Goal: Information Seeking & Learning: Learn about a topic

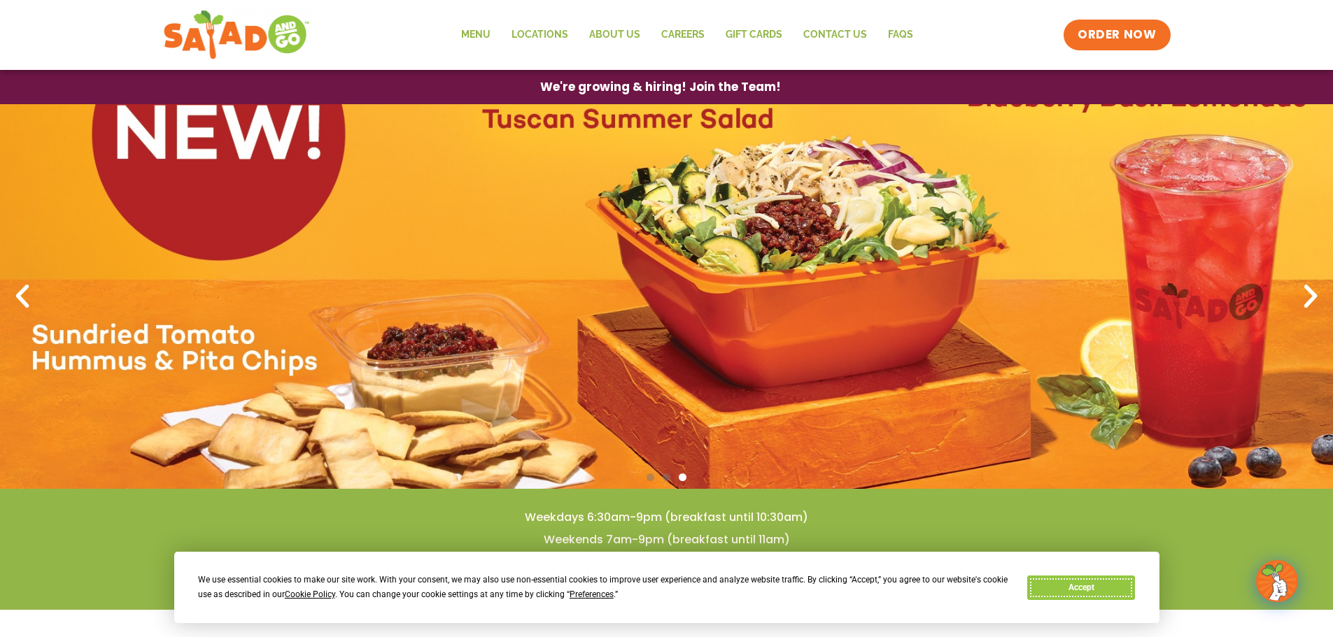
click at [1119, 596] on button "Accept" at bounding box center [1081, 588] width 108 height 24
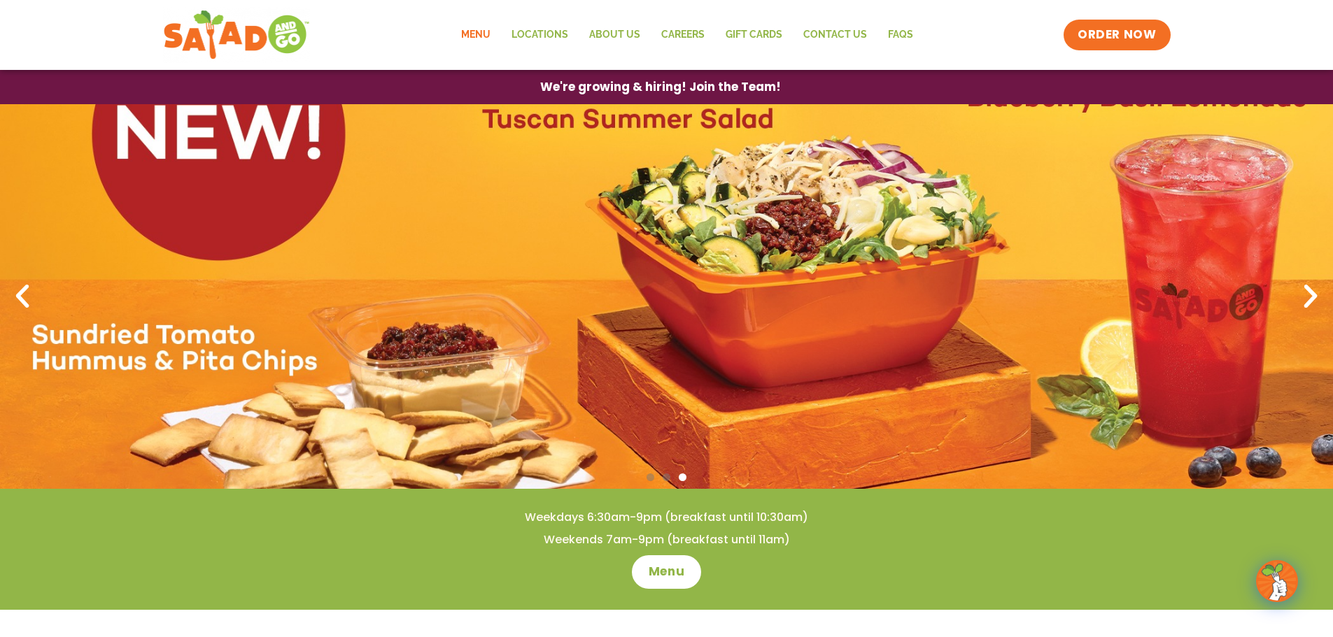
click at [474, 31] on link "Menu" at bounding box center [475, 35] width 50 height 32
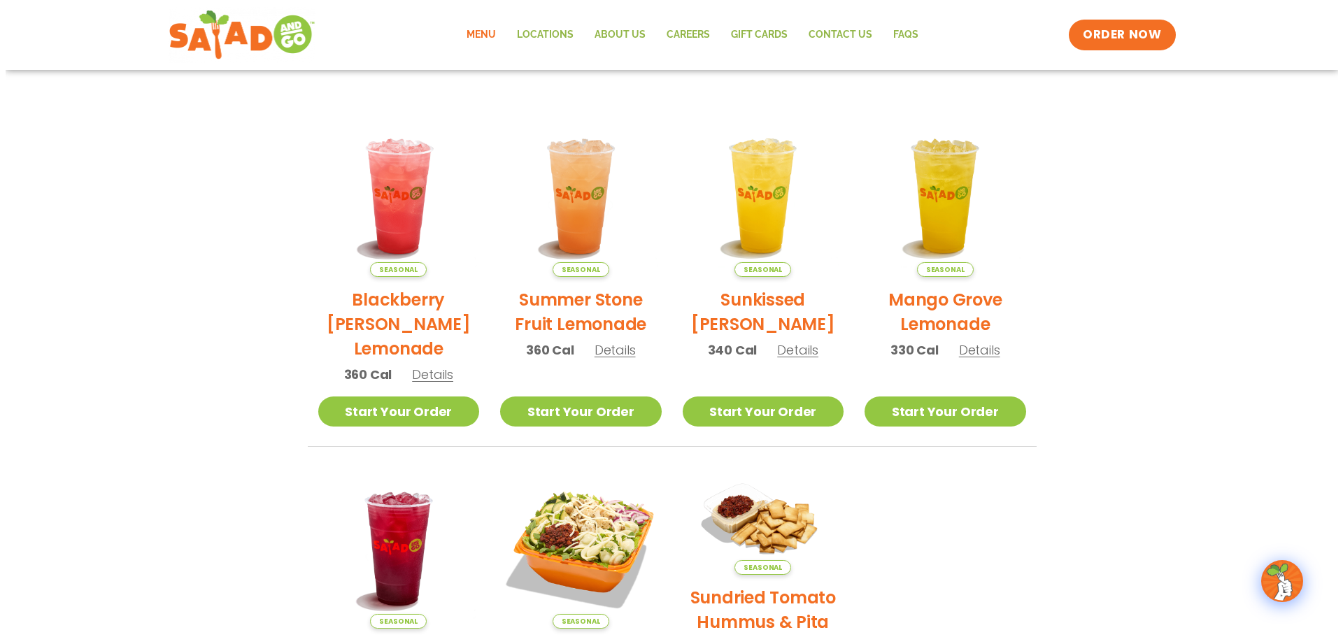
scroll to position [560, 0]
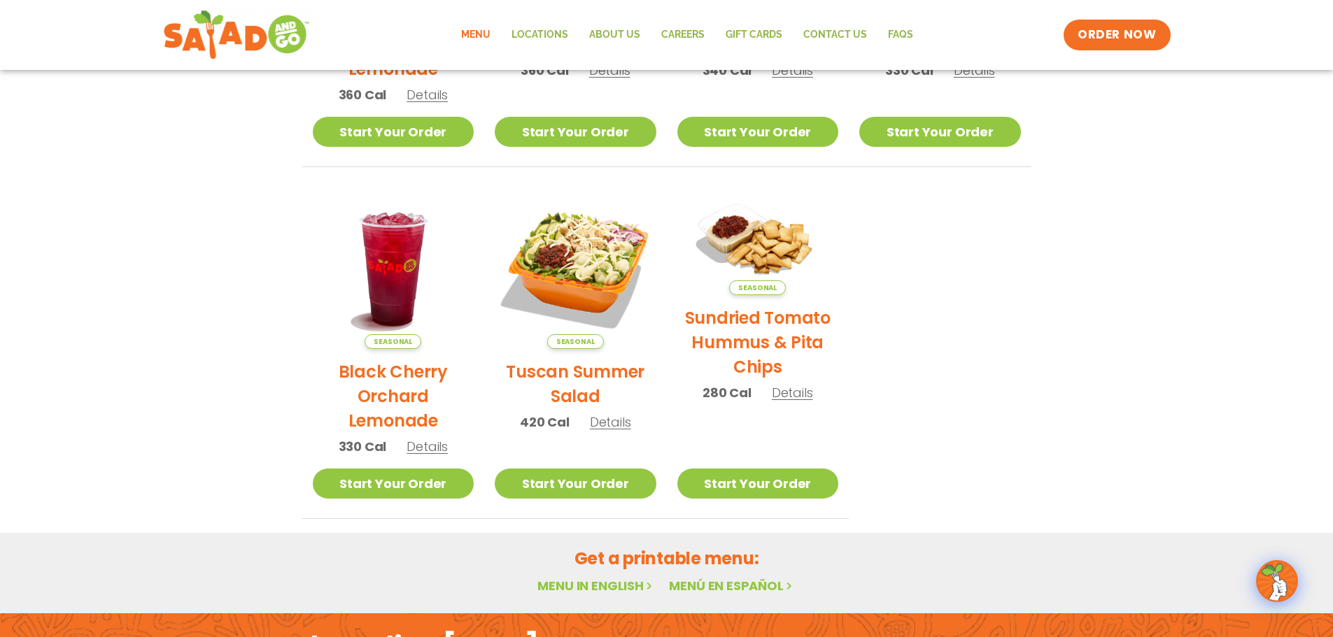
click at [604, 422] on span "Details" at bounding box center [610, 421] width 41 height 17
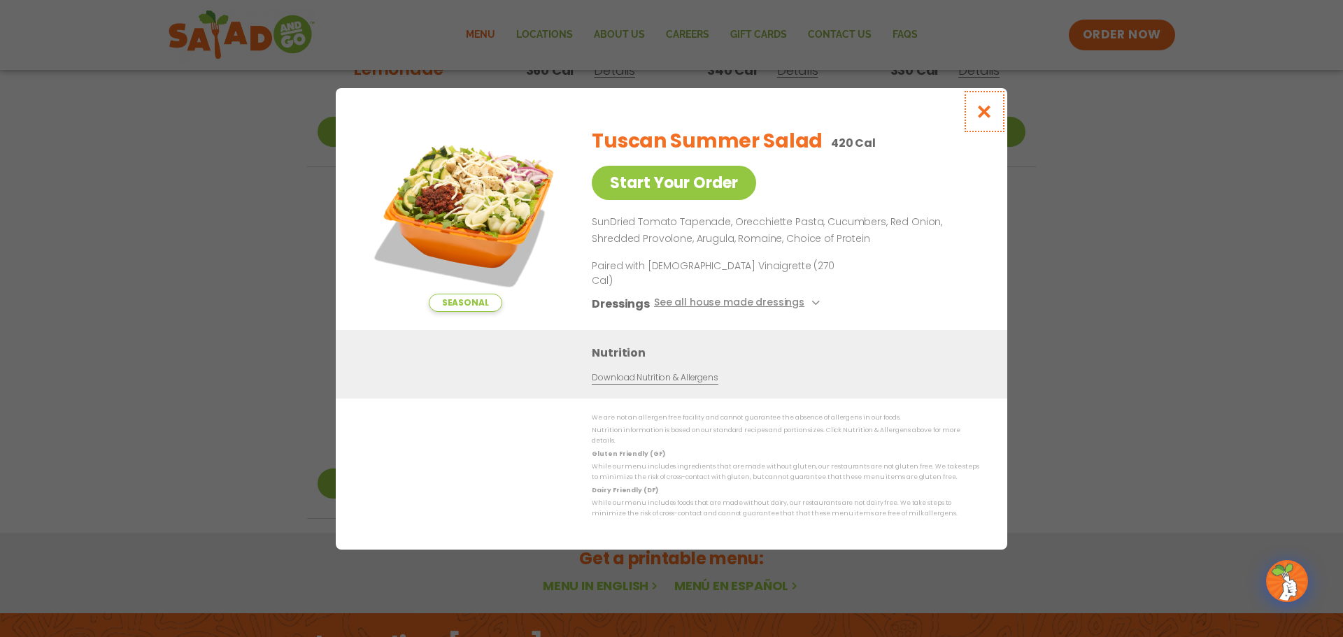
click at [985, 119] on icon "Close modal" at bounding box center [984, 111] width 17 height 15
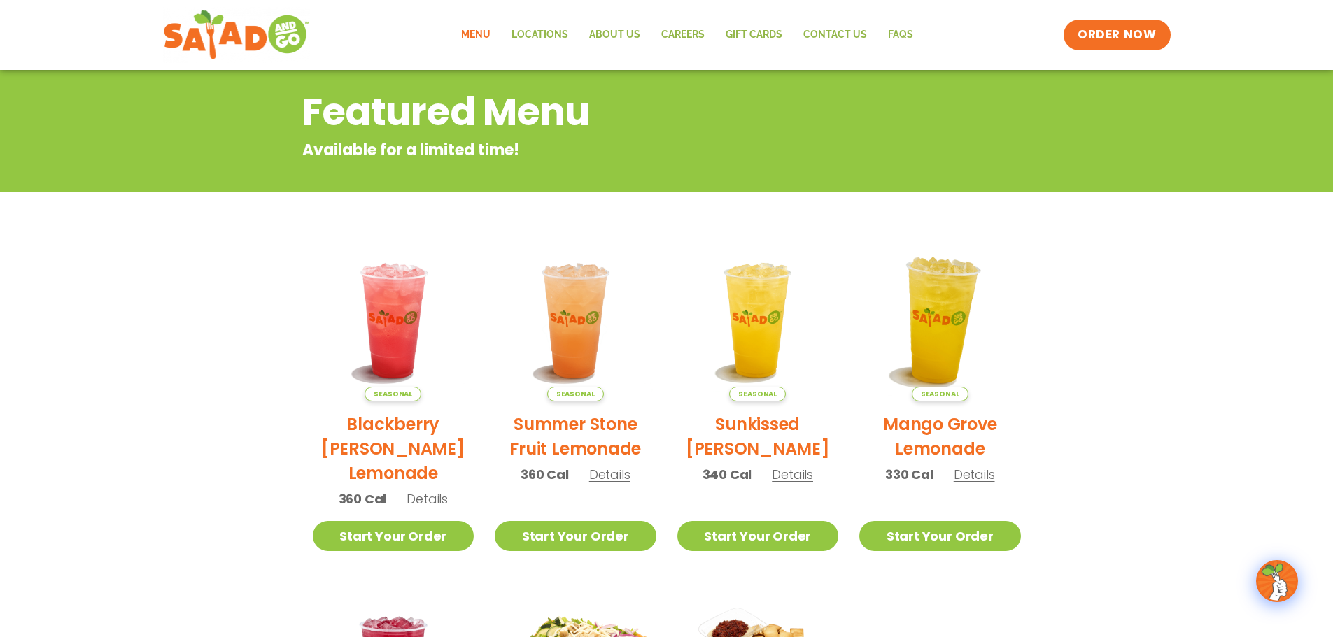
scroll to position [0, 0]
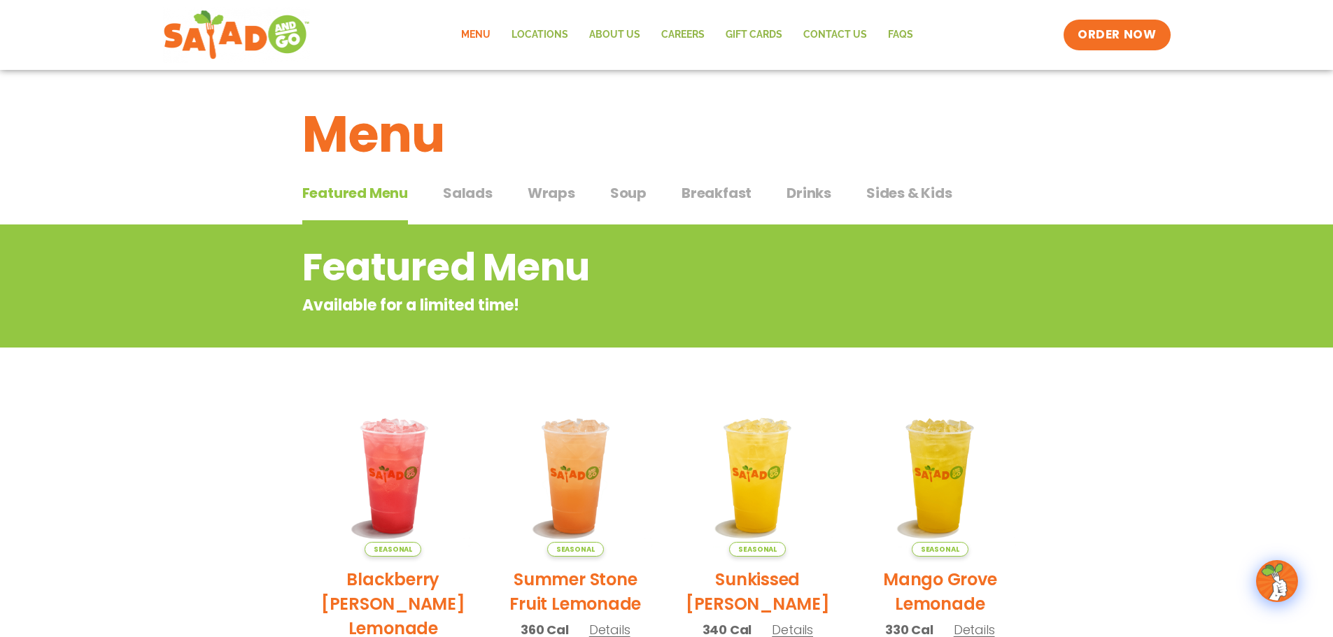
click at [472, 188] on span "Salads" at bounding box center [468, 193] width 50 height 21
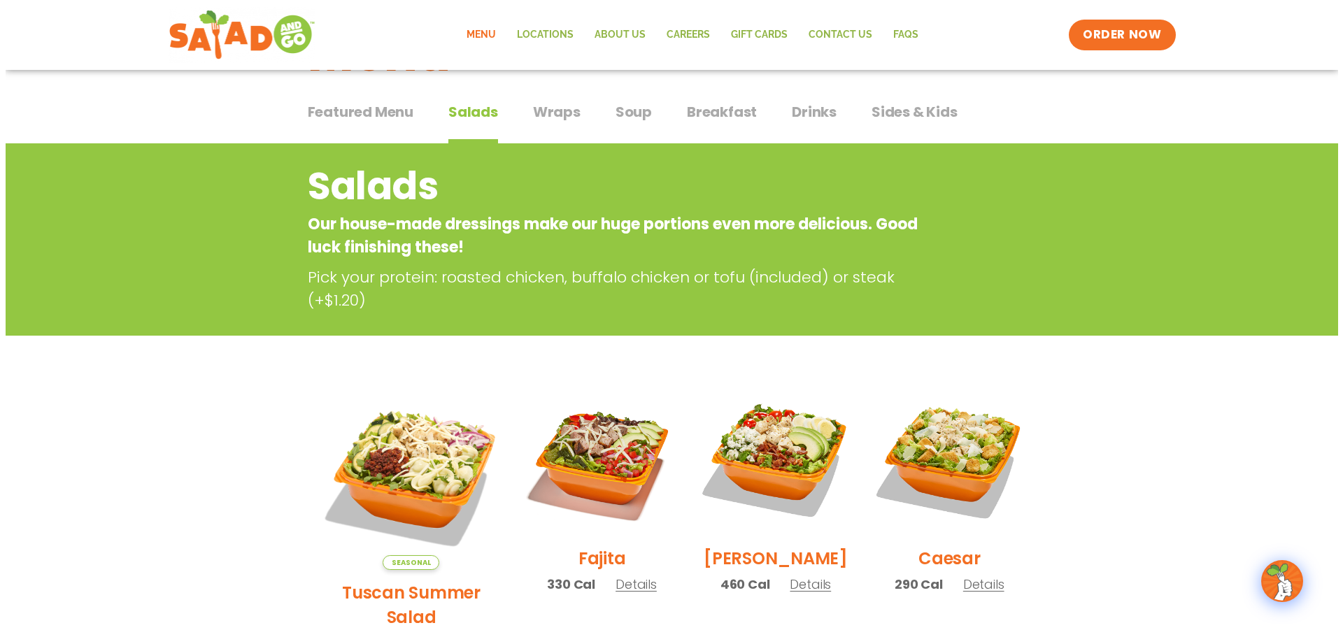
scroll to position [210, 0]
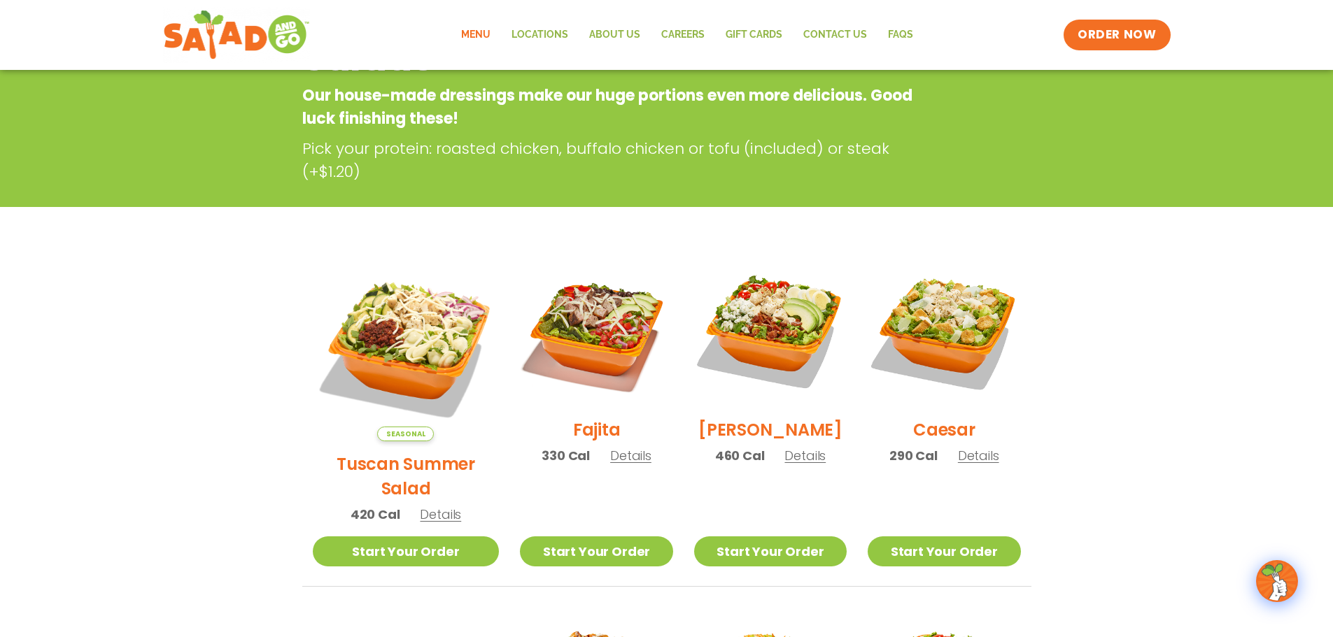
click at [797, 464] on span "Details" at bounding box center [804, 455] width 41 height 17
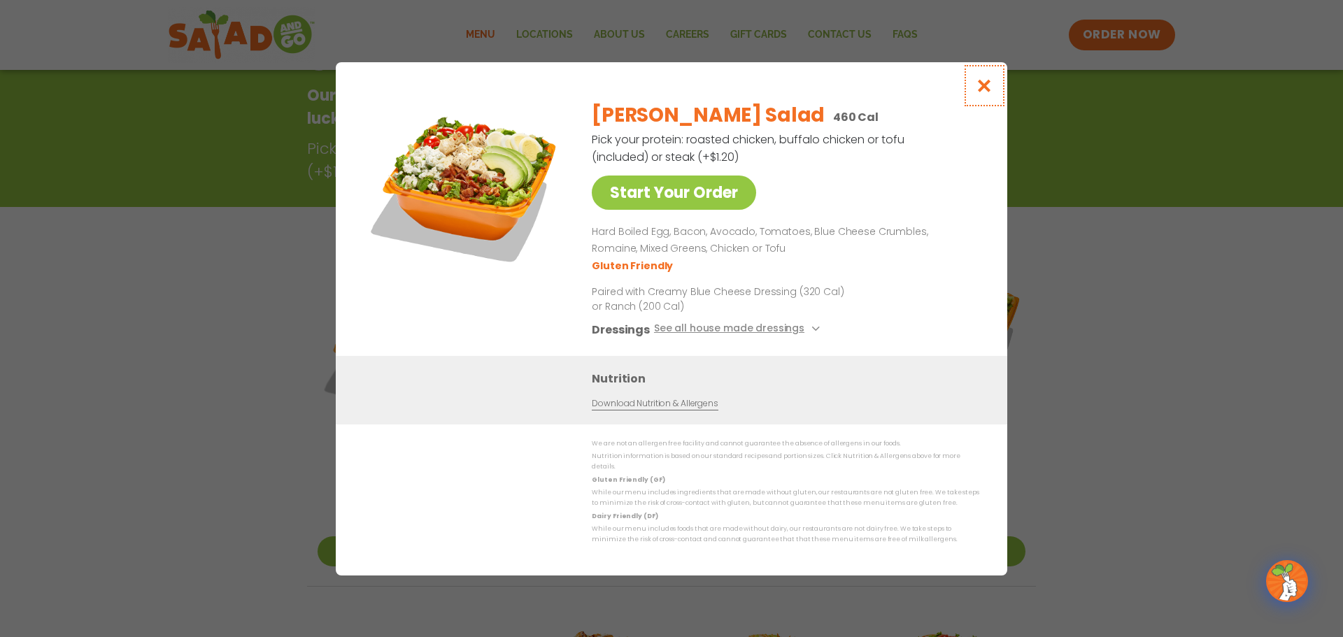
click at [988, 86] on icon "Close modal" at bounding box center [984, 85] width 17 height 15
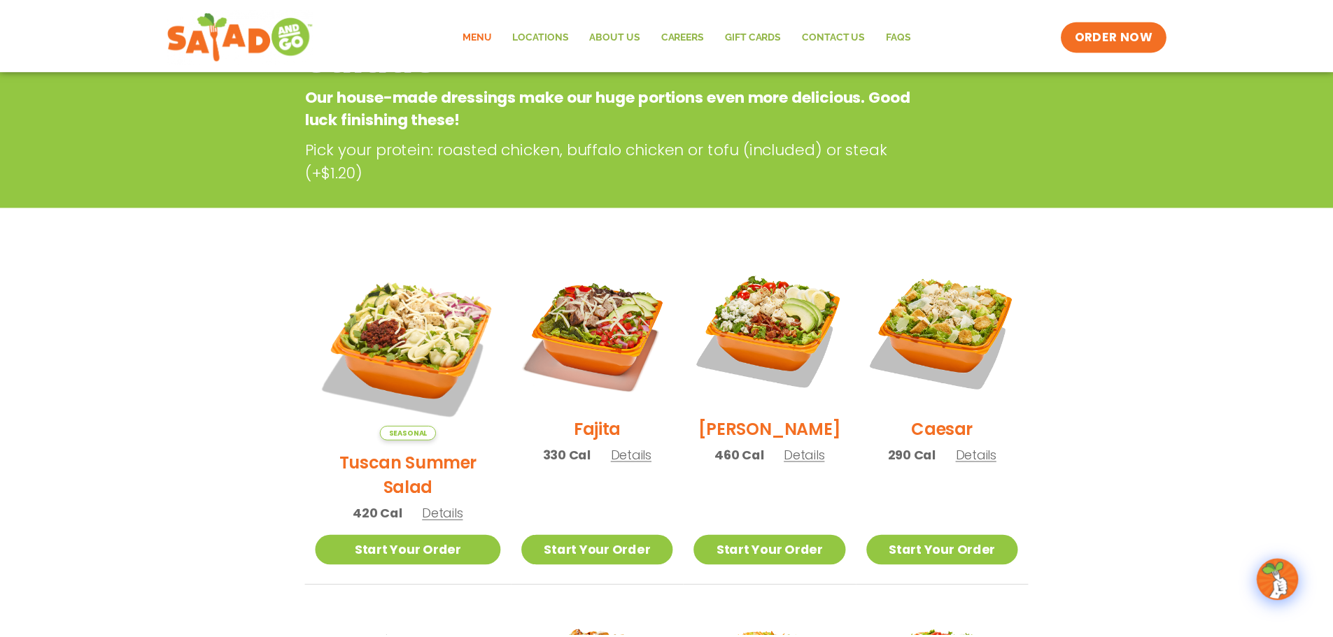
scroll to position [225, 0]
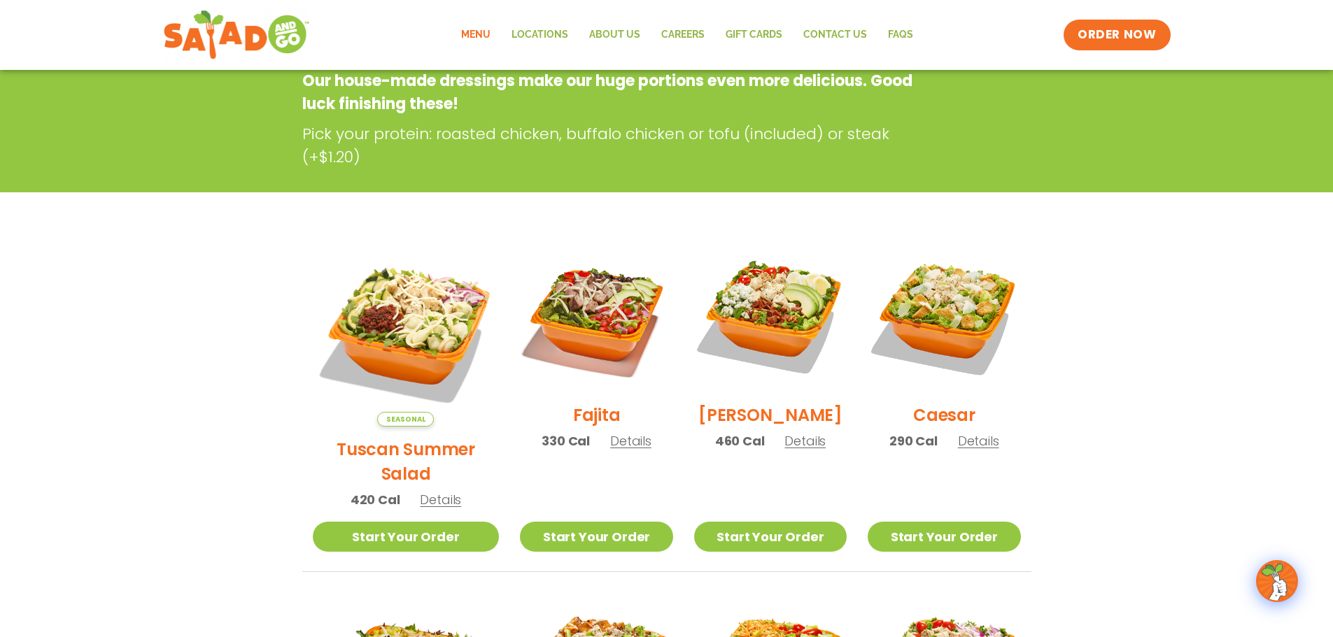
click at [980, 450] on span "Details" at bounding box center [978, 440] width 41 height 17
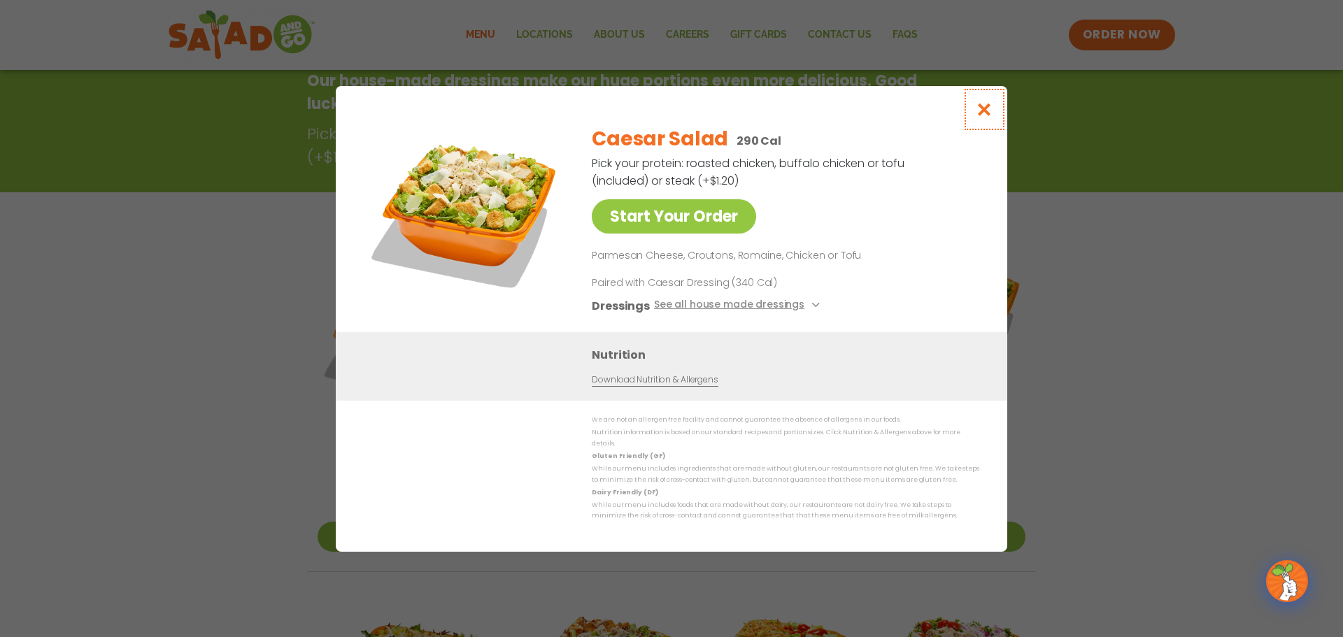
click at [977, 122] on button "Close modal" at bounding box center [984, 109] width 45 height 47
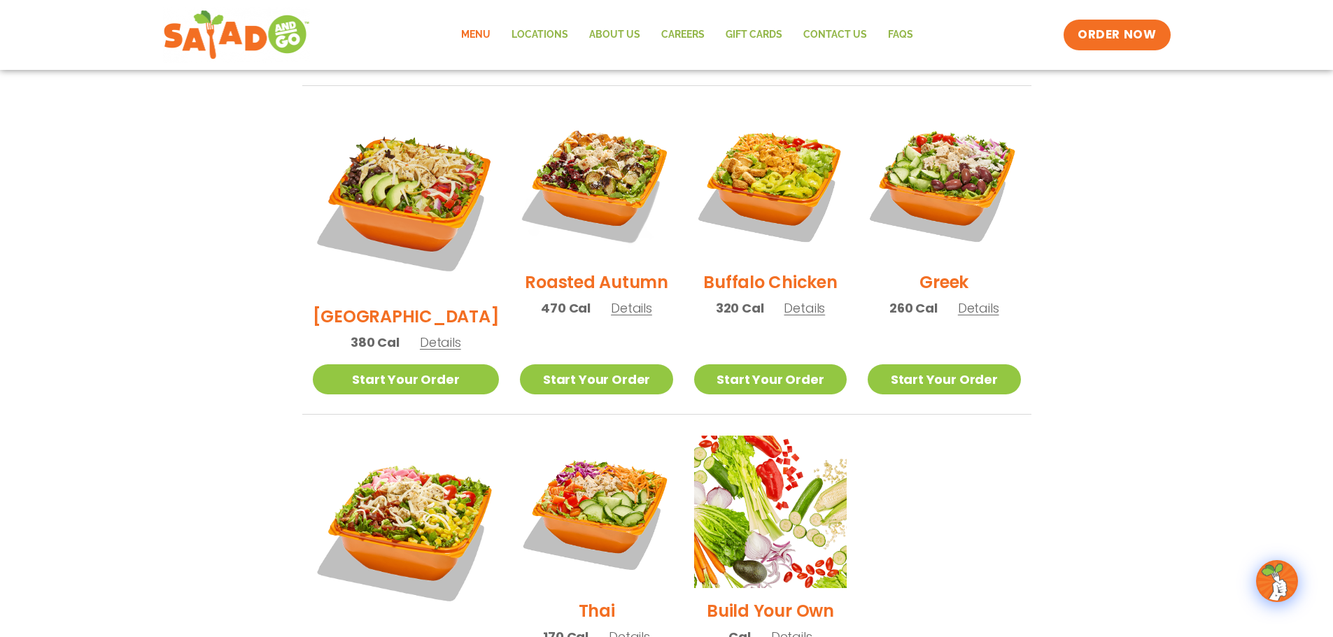
scroll to position [714, 0]
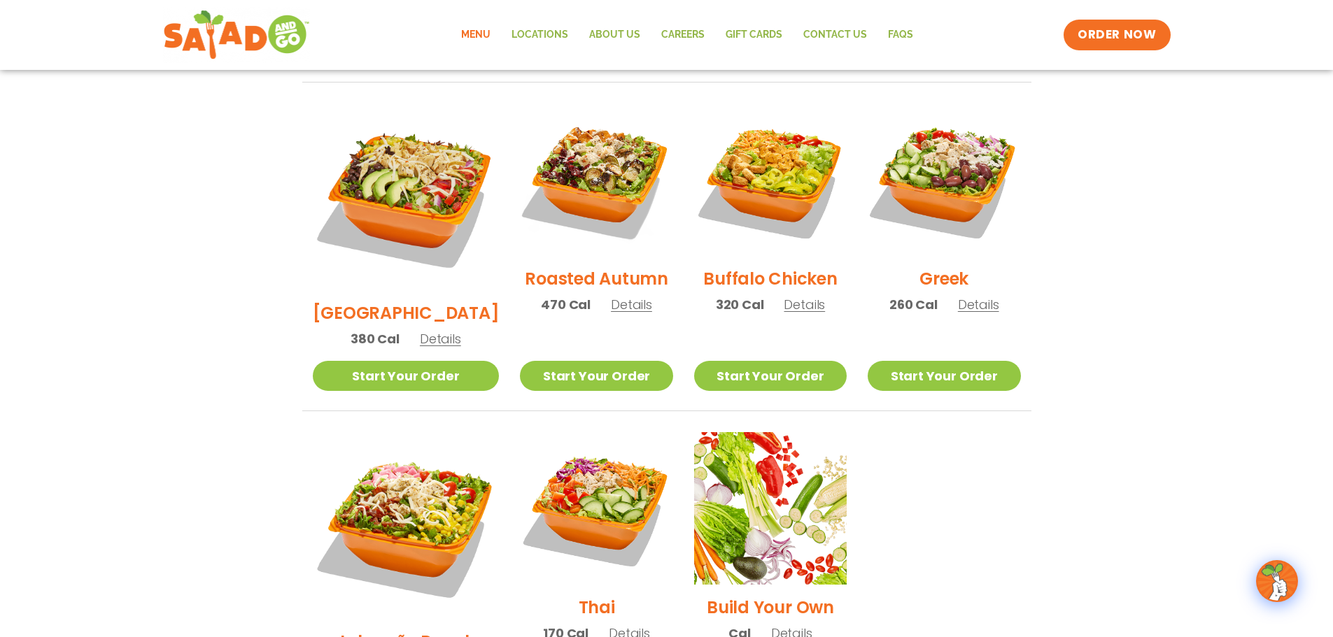
click at [966, 296] on span "Details" at bounding box center [978, 304] width 41 height 17
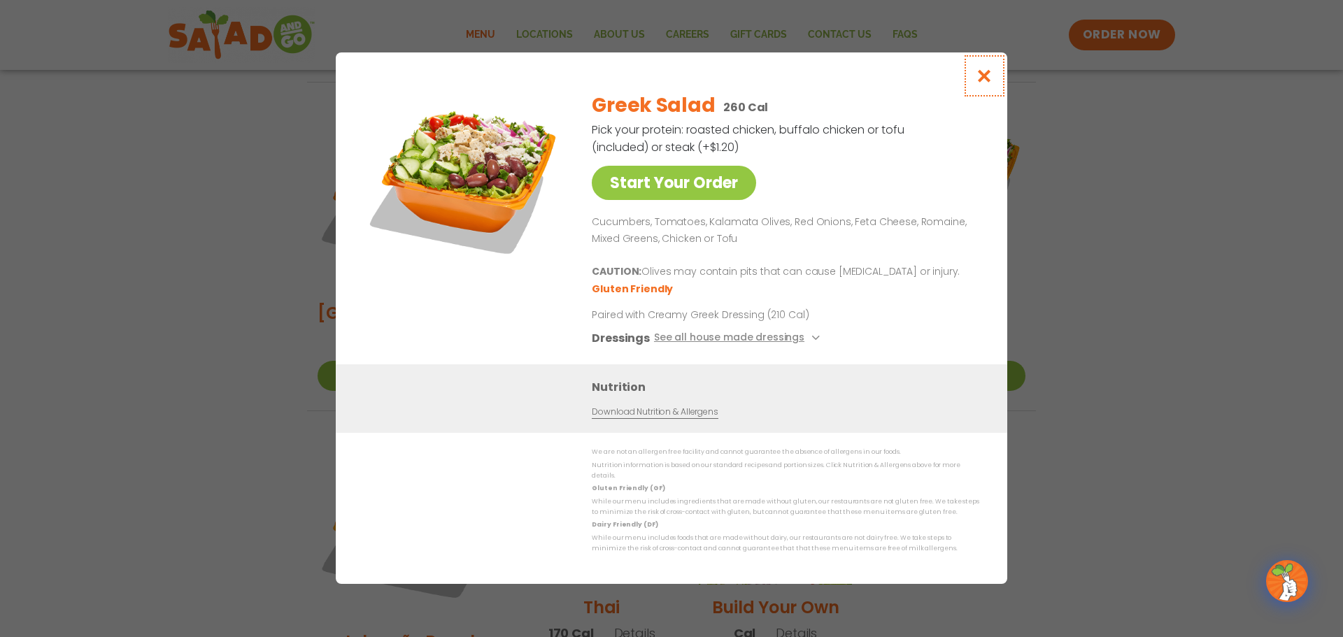
click at [979, 76] on icon "Close modal" at bounding box center [984, 76] width 17 height 15
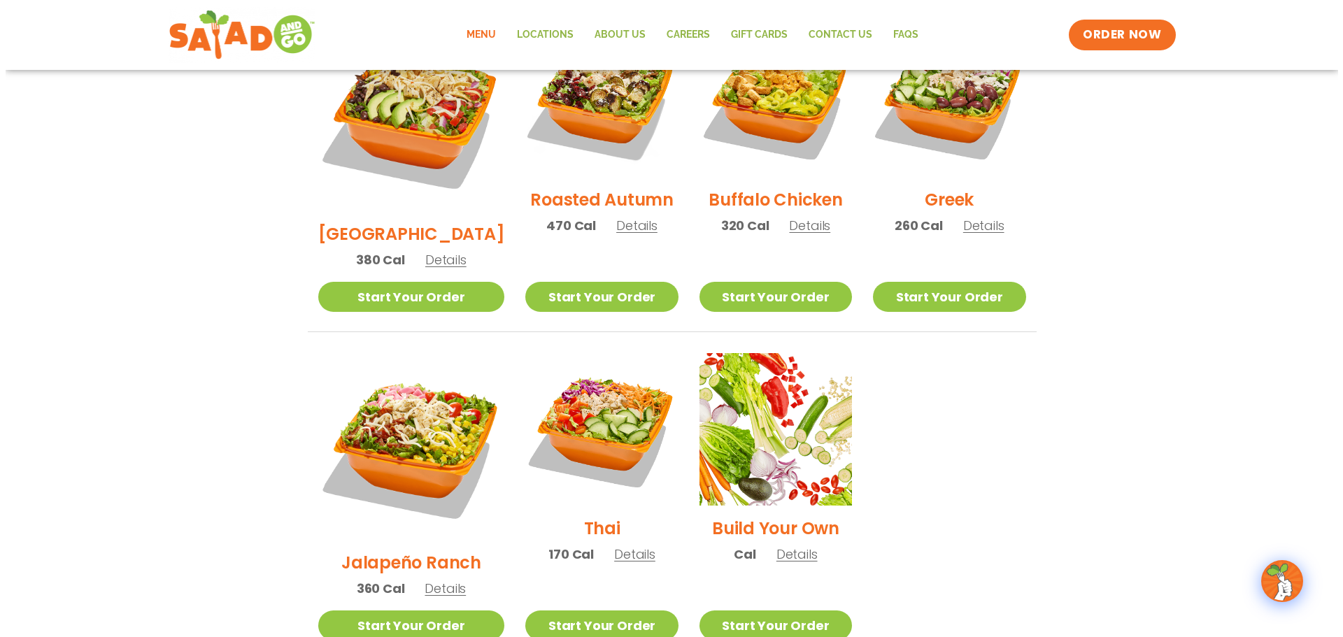
scroll to position [924, 0]
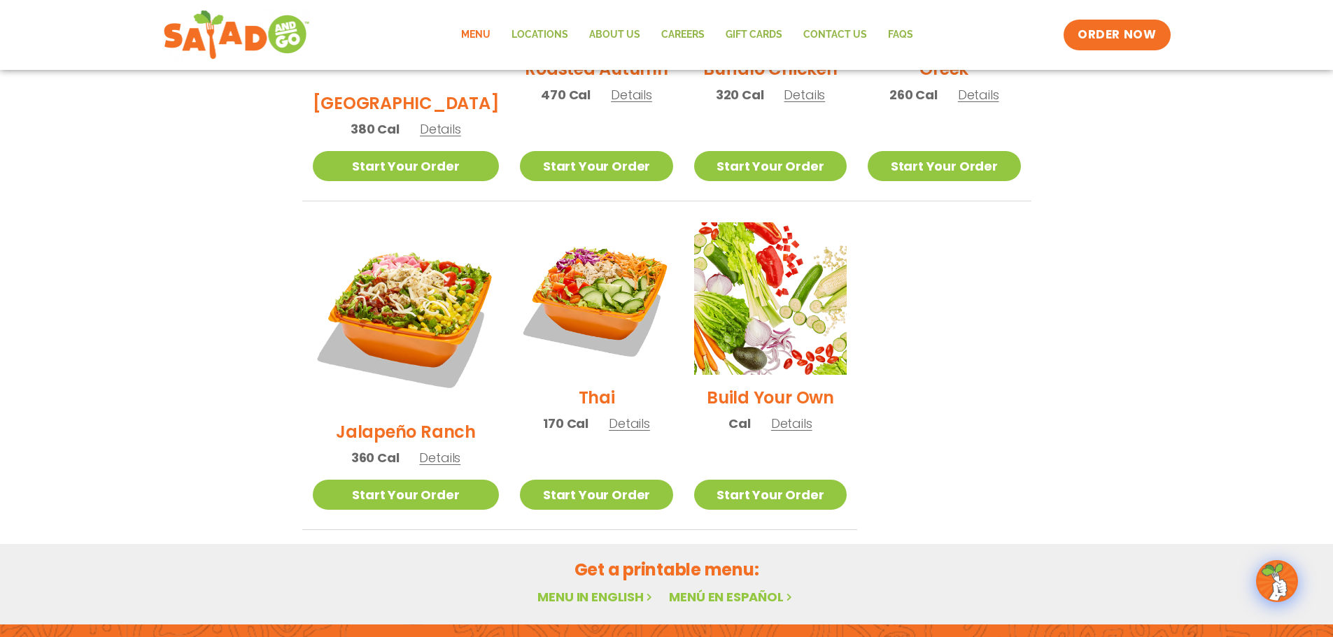
click at [610, 415] on span "Details" at bounding box center [629, 423] width 41 height 17
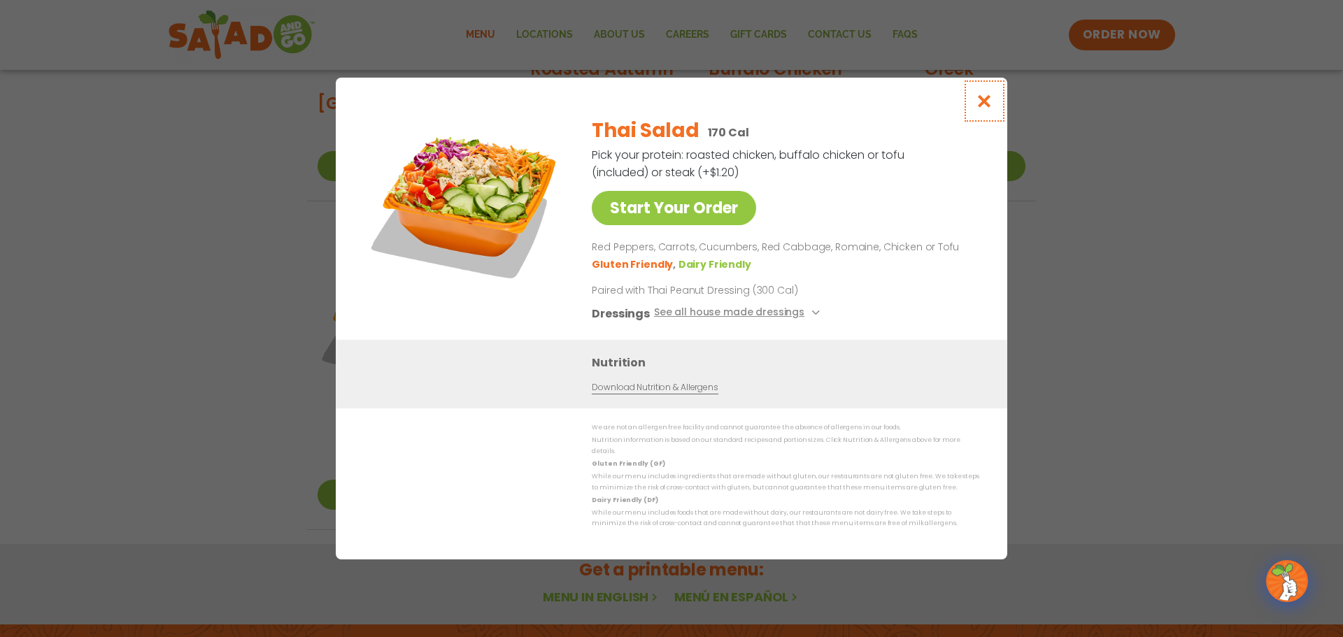
click at [984, 108] on icon "Close modal" at bounding box center [984, 101] width 17 height 15
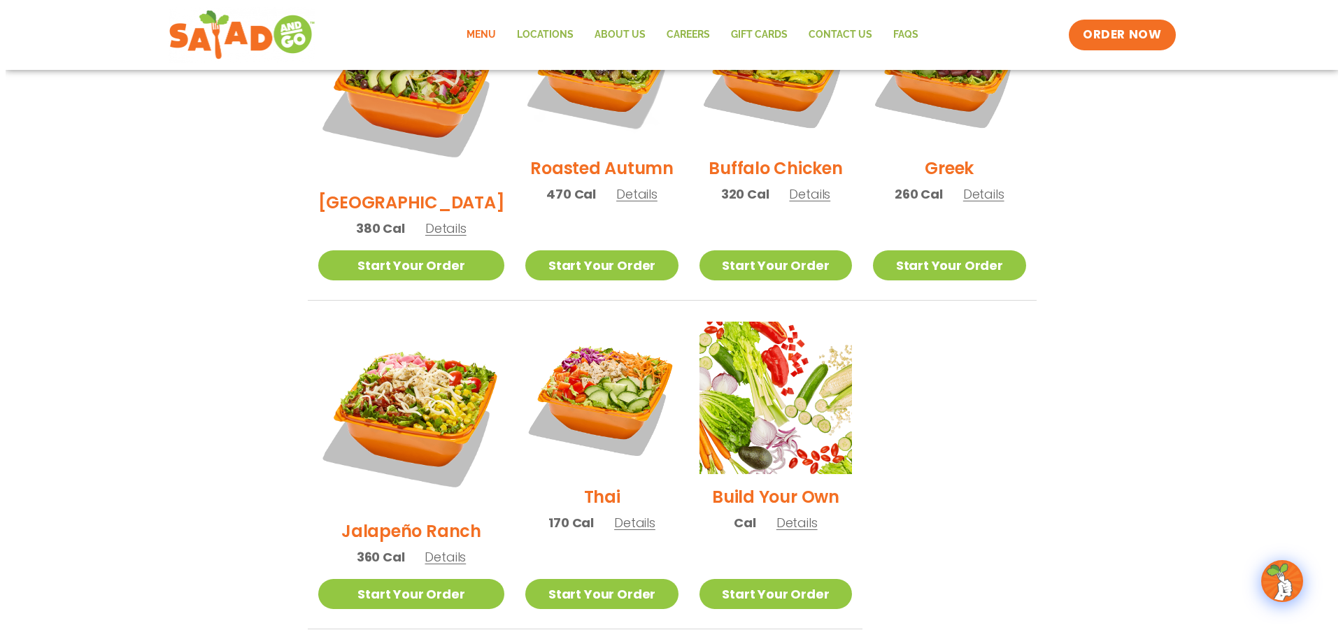
scroll to position [951, 0]
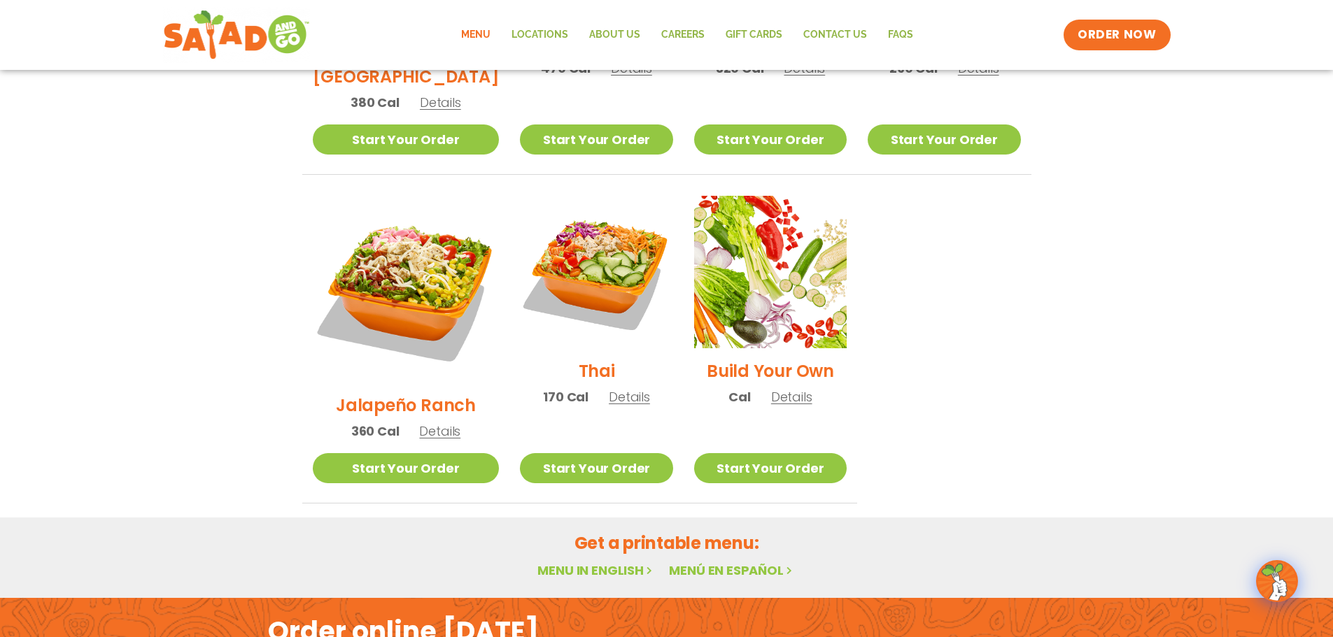
click at [779, 388] on span "Details" at bounding box center [791, 396] width 41 height 17
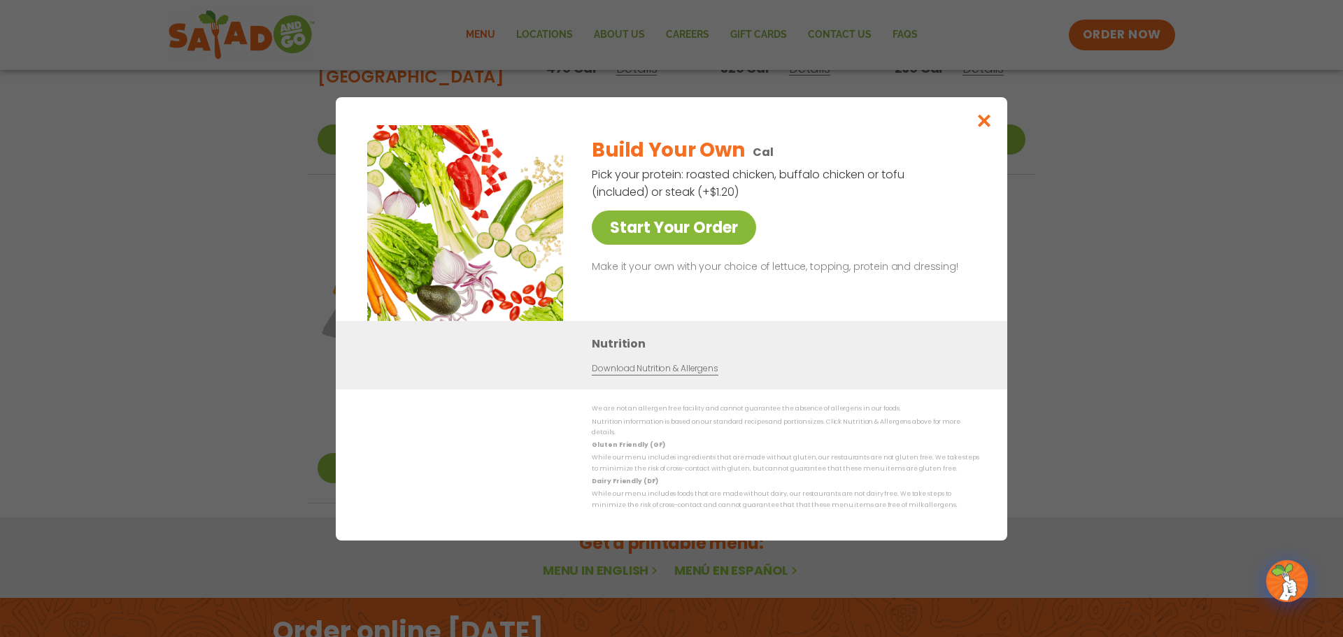
click at [716, 220] on link "Start Your Order" at bounding box center [674, 228] width 164 height 34
